Goal: Information Seeking & Learning: Learn about a topic

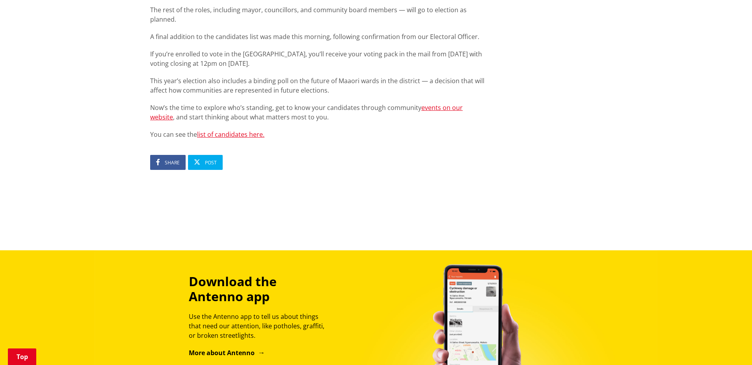
scroll to position [560, 0]
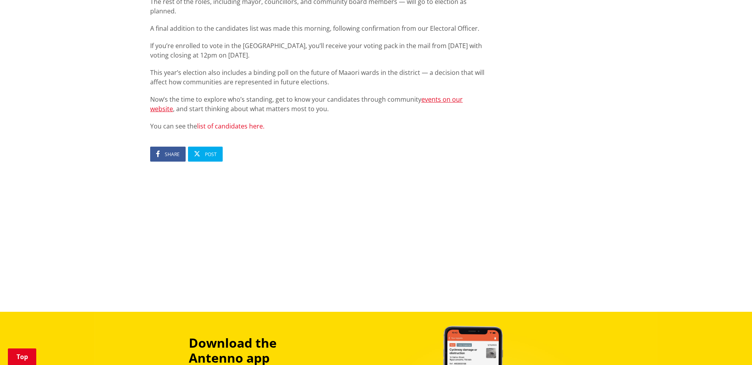
click at [249, 122] on link "list of candidates here." at bounding box center [230, 126] width 67 height 9
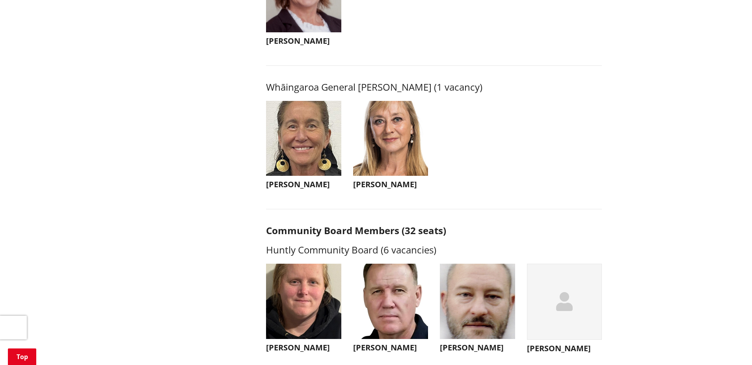
scroll to position [1849, 0]
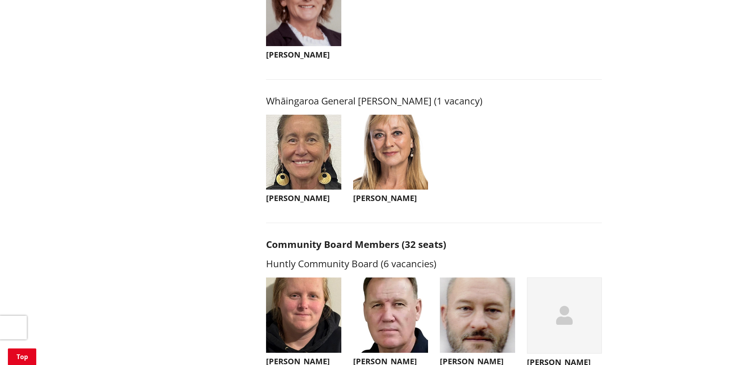
click at [318, 169] on img "button" at bounding box center [303, 152] width 75 height 75
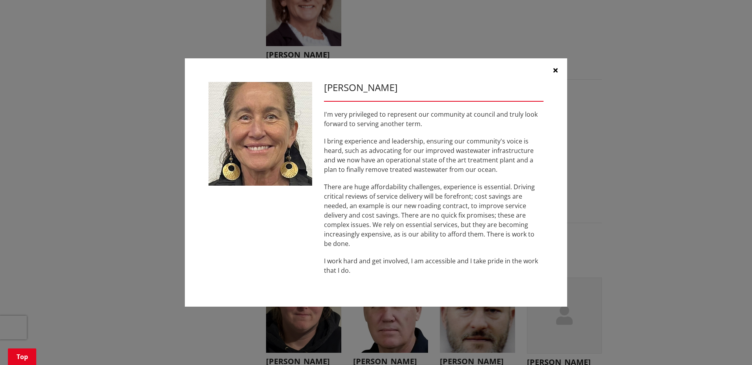
click at [556, 67] on icon "button" at bounding box center [556, 70] width 4 height 6
